Goal: Find specific page/section: Find specific page/section

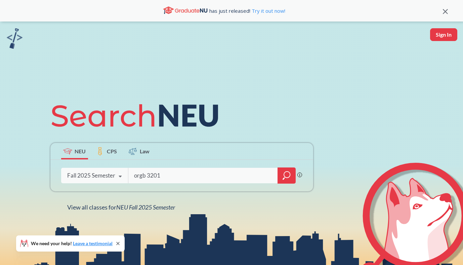
type input "orgb 3201"
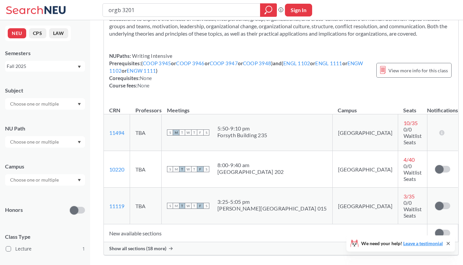
scroll to position [64, 0]
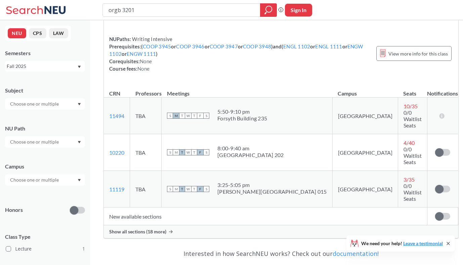
click at [137, 225] on div "Show all sections (18 more)" at bounding box center [281, 231] width 354 height 13
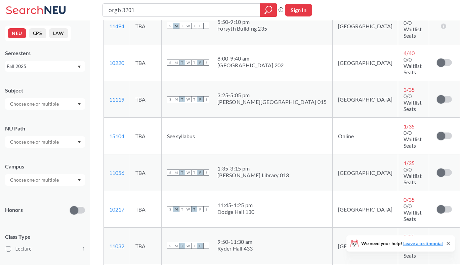
scroll to position [0, 0]
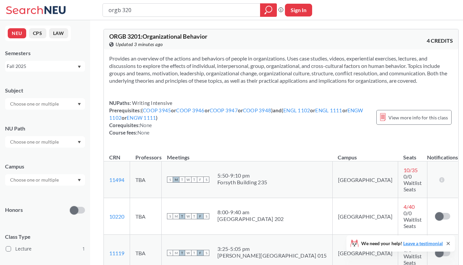
type input "orgb 3203"
